Goal: Task Accomplishment & Management: Complete application form

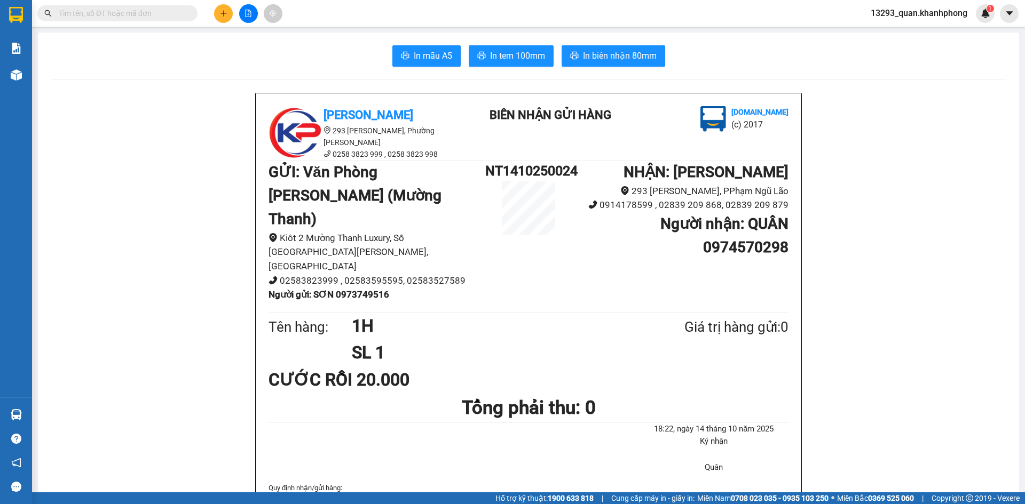
click at [227, 10] on icon "plus" at bounding box center [223, 13] width 7 height 7
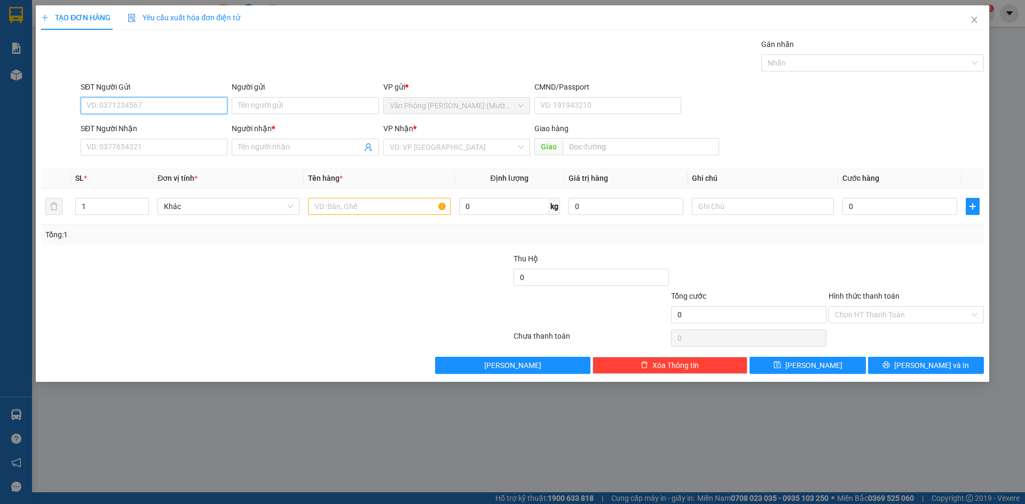
click at [195, 104] on input "SĐT Người Gửi" at bounding box center [154, 105] width 147 height 17
click at [163, 125] on div "0905571717 - HẠNH" at bounding box center [154, 127] width 134 height 12
type input "0905571717"
type input "HẠNH"
type input "0905571717"
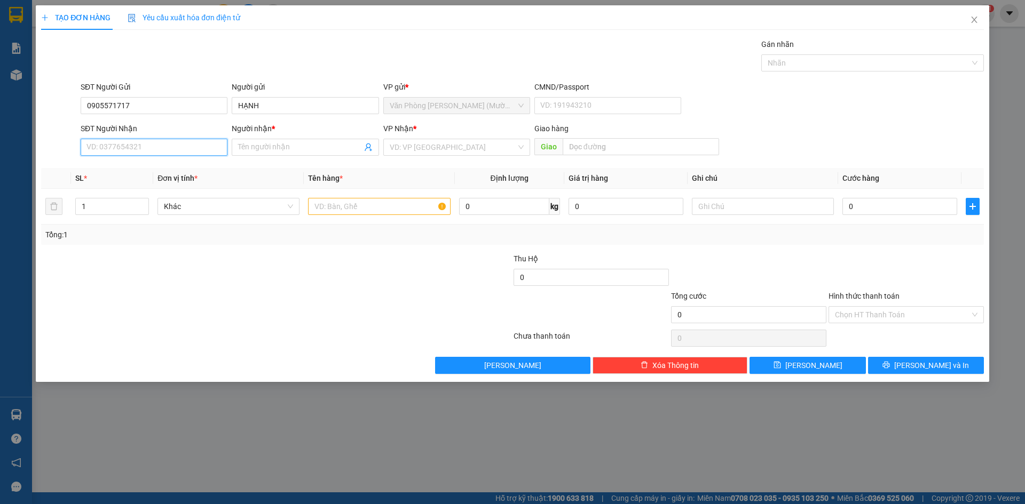
click at [193, 148] on input "SĐT Người Nhận" at bounding box center [154, 147] width 147 height 17
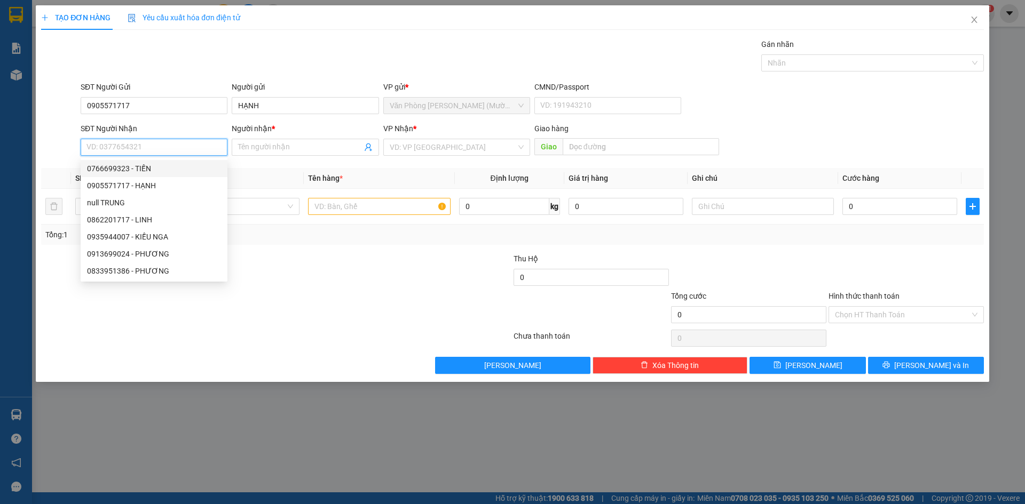
click at [162, 144] on input "SĐT Người Nhận" at bounding box center [154, 147] width 147 height 17
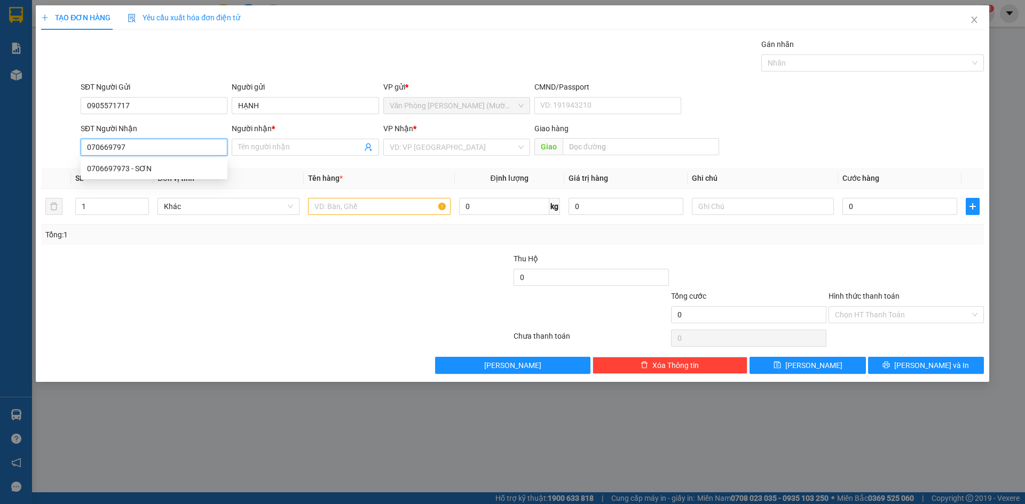
type input "0706697973"
click at [158, 170] on div "0706697973 - SƠN" at bounding box center [154, 169] width 134 height 12
type input "SƠN"
type input "0706697973"
click at [344, 39] on div "Gói vận chuyển * Tiêu chuẩn Gán nhãn Nhãn" at bounding box center [531, 56] width 907 height 37
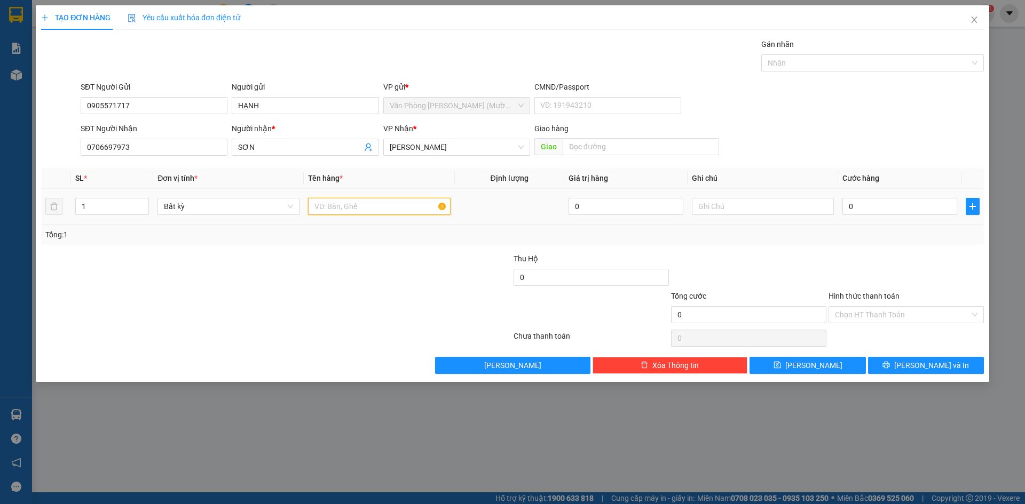
click at [360, 207] on input "text" at bounding box center [379, 206] width 142 height 17
type input "1H"
drag, startPoint x: 864, startPoint y: 122, endPoint x: 876, endPoint y: 152, distance: 32.0
click at [865, 125] on form "SĐT Người Gửi 0905571717 Người gửi HẠNH VP gửi * Văn Phòng [PERSON_NAME] ([PERS…" at bounding box center [512, 120] width 943 height 79
click at [893, 206] on input "0" at bounding box center [899, 206] width 115 height 17
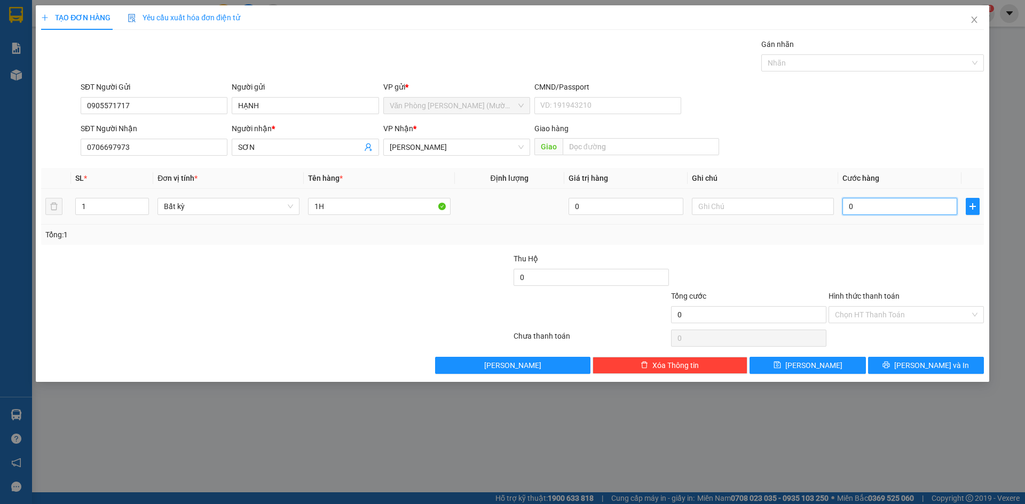
type input "2"
type input "20"
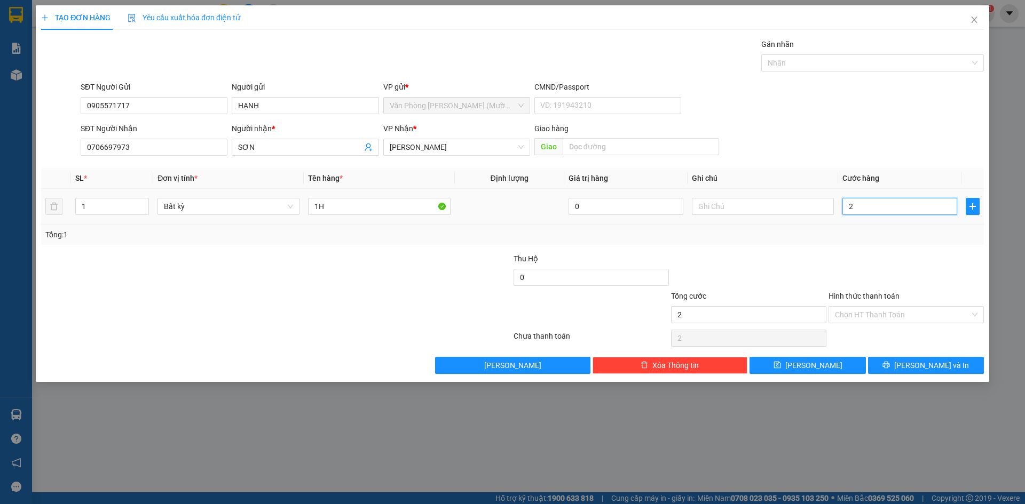
type input "20"
type input "20.000"
click at [875, 114] on div "SĐT Người Gửi 0905571717 Người gửi HẠNH VP gửi * Văn Phòng [PERSON_NAME] ([PERS…" at bounding box center [531, 99] width 907 height 37
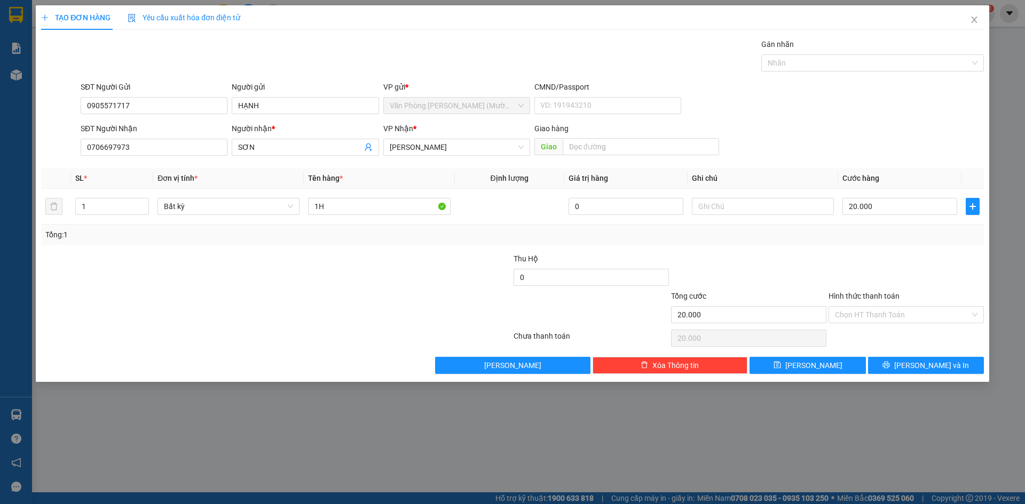
click at [880, 265] on div at bounding box center [905, 271] width 157 height 37
click at [888, 308] on input "Hình thức thanh toán" at bounding box center [902, 315] width 135 height 16
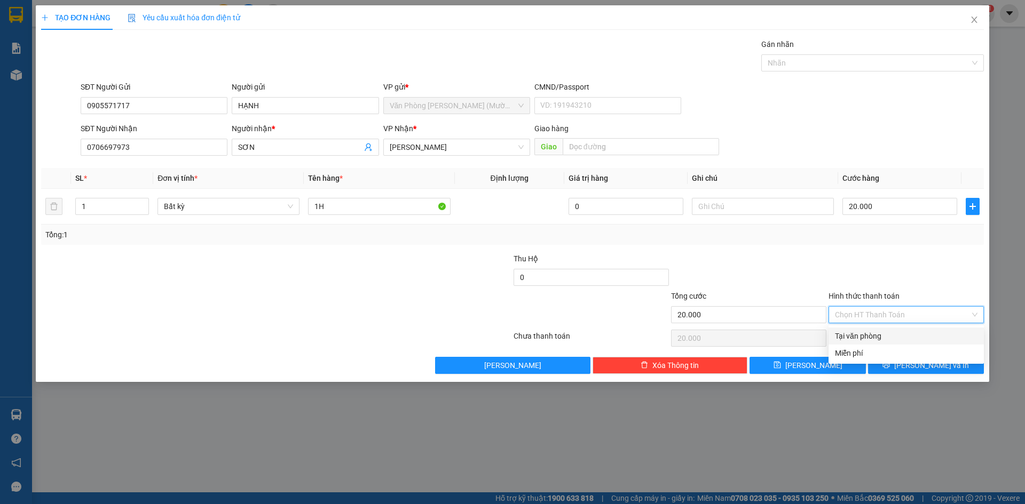
click at [880, 335] on div "Tại văn phòng" at bounding box center [906, 336] width 143 height 12
type input "0"
click at [904, 276] on div at bounding box center [905, 271] width 157 height 37
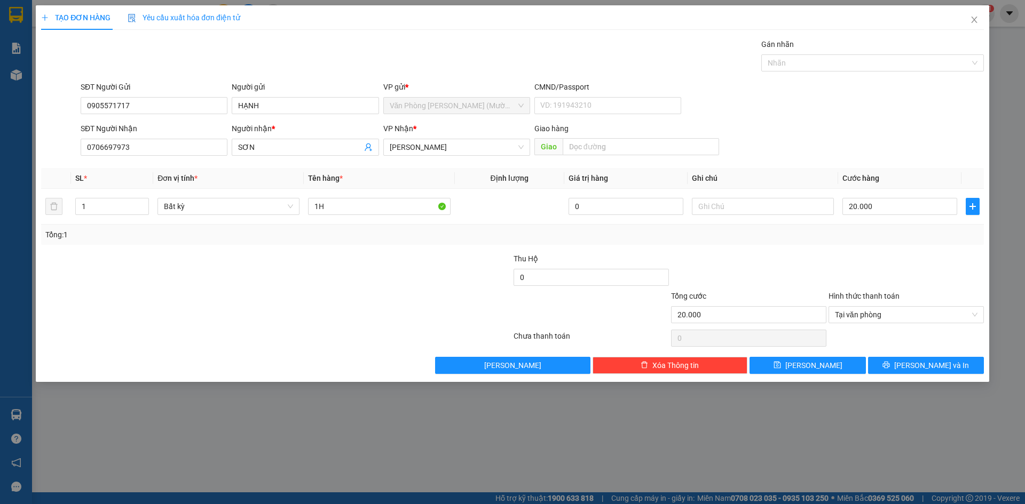
click at [936, 344] on div at bounding box center [905, 338] width 157 height 21
click at [935, 358] on button "[PERSON_NAME] và In" at bounding box center [926, 365] width 116 height 17
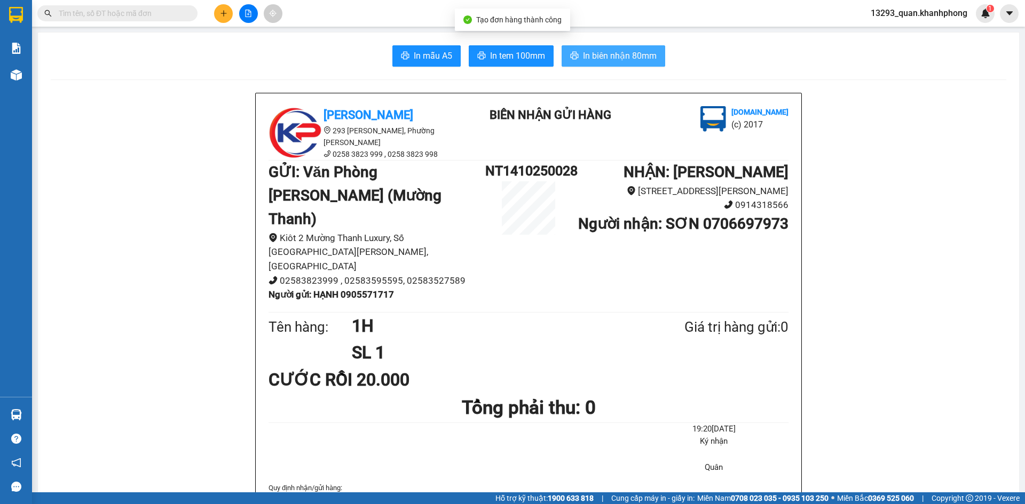
click at [630, 57] on span "In biên nhận 80mm" at bounding box center [620, 55] width 74 height 13
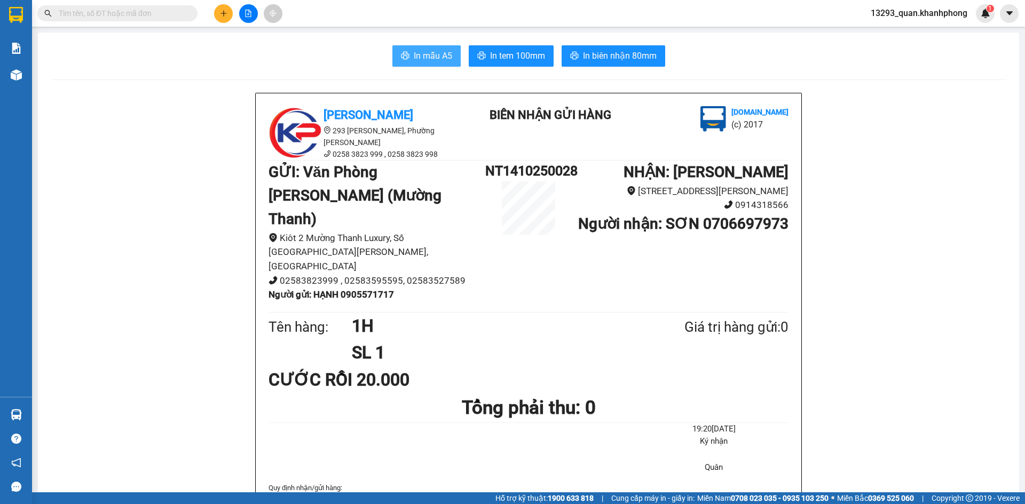
click at [423, 46] on button "In mẫu A5" at bounding box center [426, 55] width 68 height 21
click at [420, 50] on span "In mẫu A5" at bounding box center [433, 55] width 38 height 13
